Goal: Information Seeking & Learning: Check status

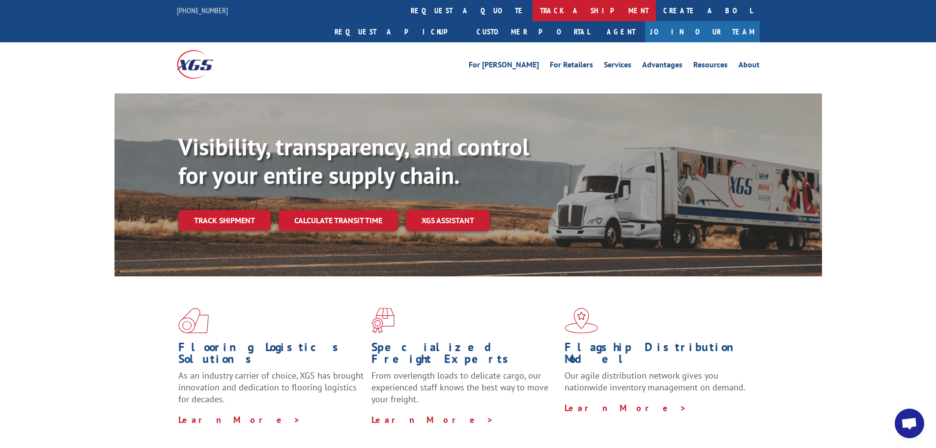
click at [533, 8] on link "track a shipment" at bounding box center [594, 10] width 123 height 21
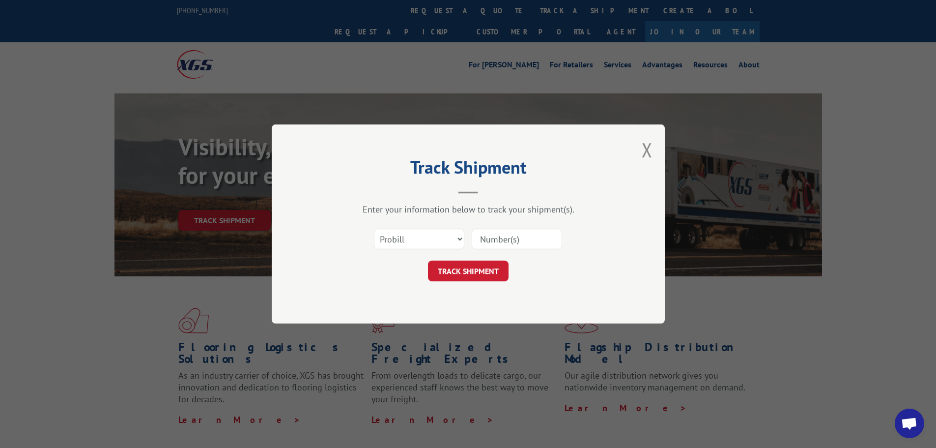
click at [501, 237] on input at bounding box center [517, 239] width 90 height 21
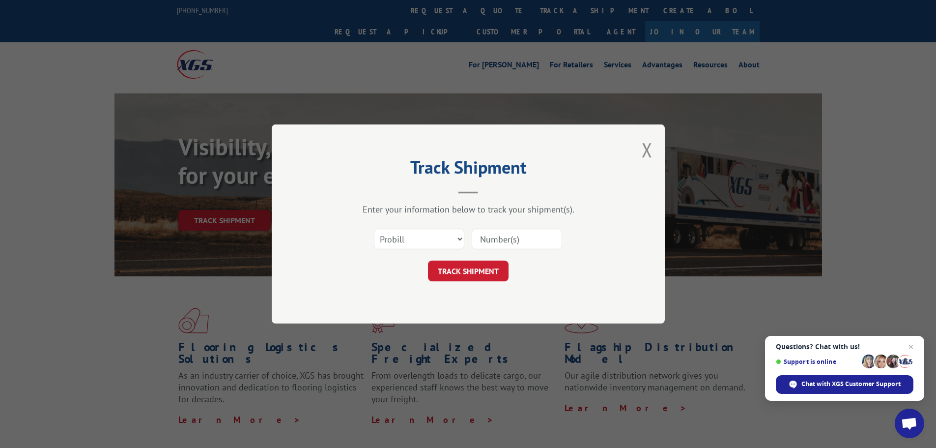
paste input "17480263"
type input "17480263"
click at [488, 276] on button "TRACK SHIPMENT" at bounding box center [468, 270] width 81 height 21
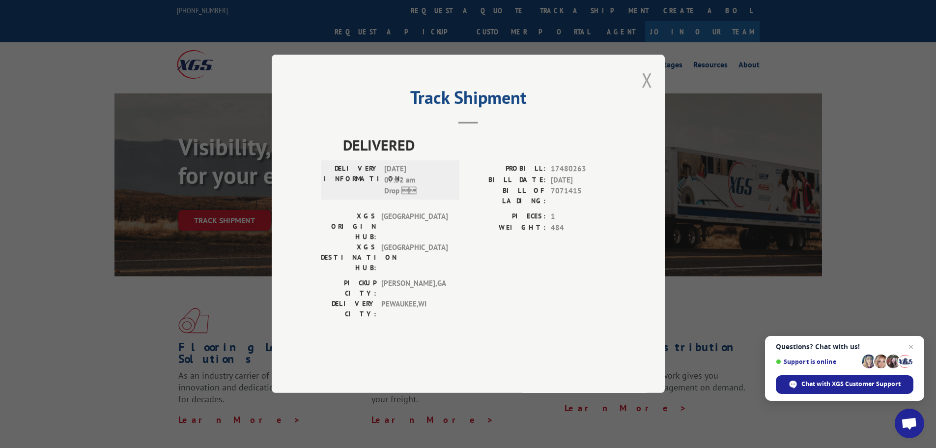
click at [651, 93] on button "Close modal" at bounding box center [647, 80] width 11 height 26
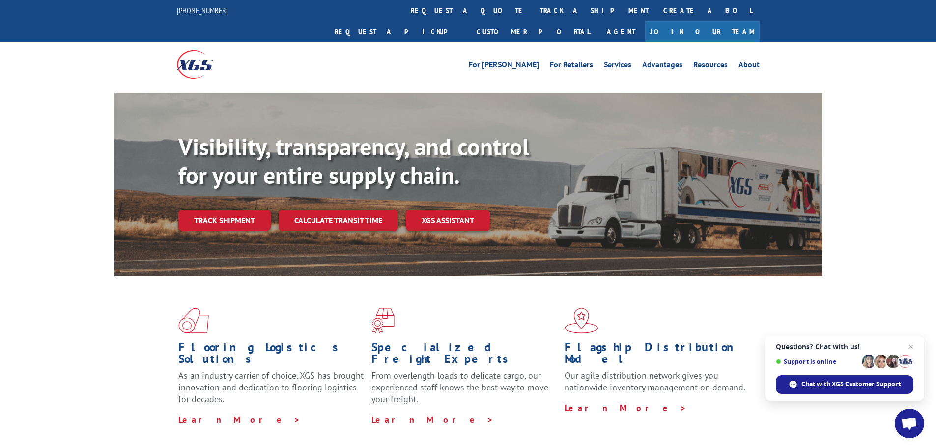
drag, startPoint x: 425, startPoint y: 9, endPoint x: 431, endPoint y: 14, distance: 7.0
click at [533, 9] on link "track a shipment" at bounding box center [594, 10] width 123 height 21
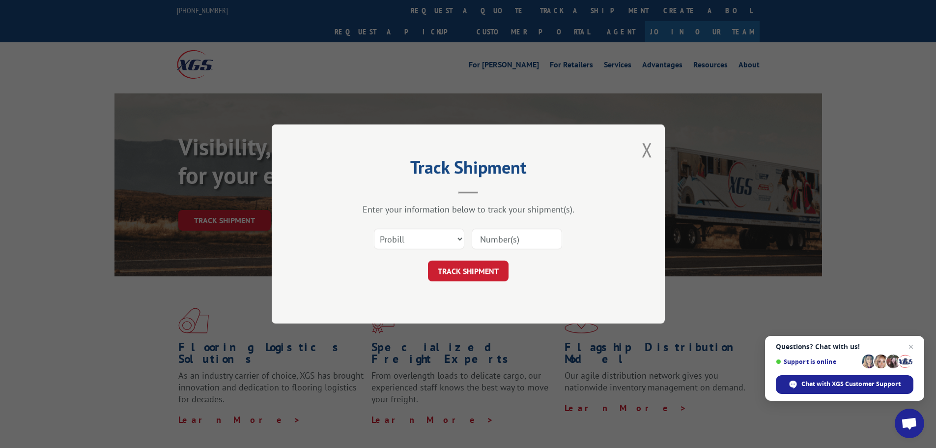
click at [496, 232] on input at bounding box center [517, 239] width 90 height 21
paste input "17696242"
type input "17696242"
click at [492, 272] on button "TRACK SHIPMENT" at bounding box center [468, 270] width 81 height 21
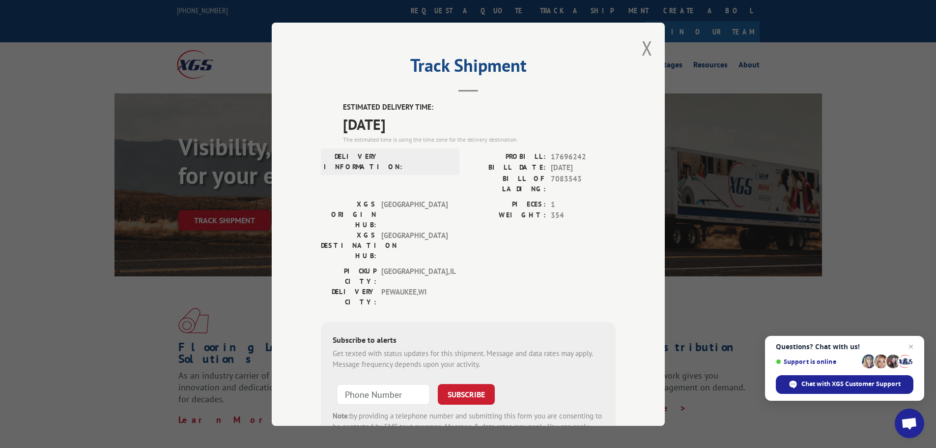
click at [649, 46] on div "Track Shipment ESTIMATED DELIVERY TIME: [DATE] The estimated time is using the …" at bounding box center [468, 224] width 393 height 403
click at [642, 51] on button "Close modal" at bounding box center [647, 48] width 11 height 26
